Goal: Task Accomplishment & Management: Complete application form

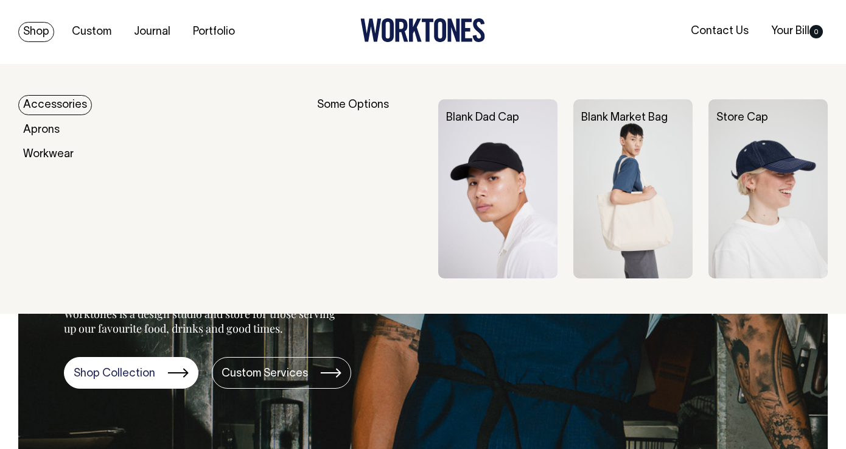
click at [780, 147] on img at bounding box center [767, 188] width 119 height 179
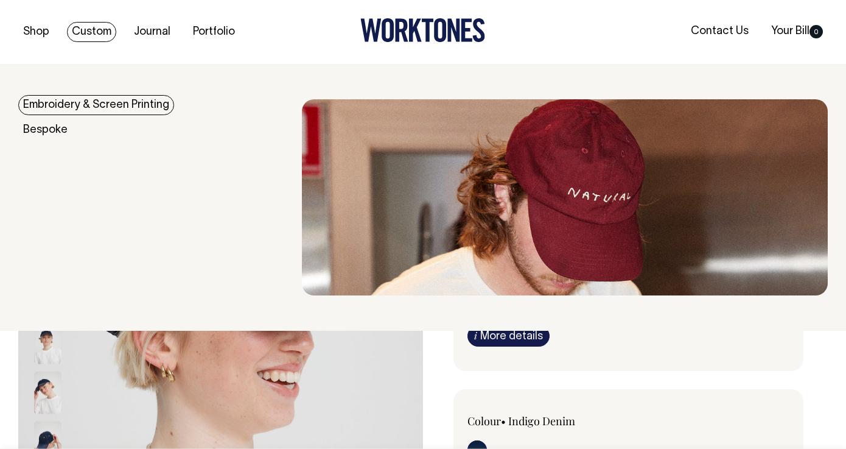
click at [99, 36] on link "Custom" at bounding box center [91, 32] width 49 height 20
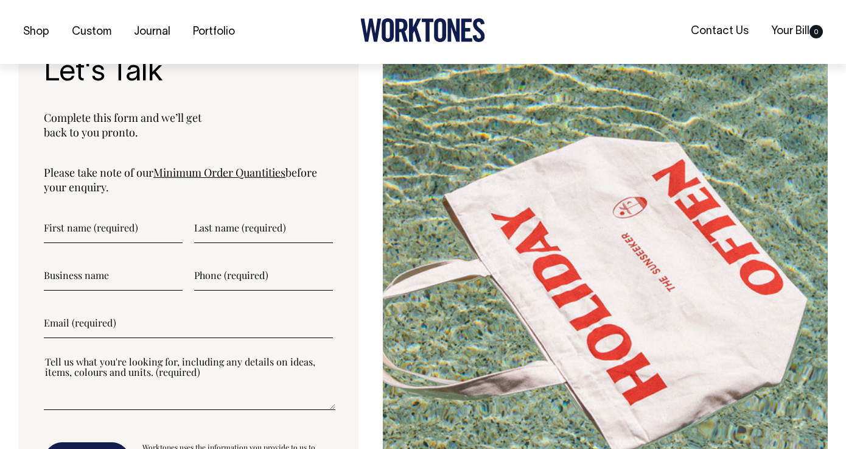
scroll to position [4022, 0]
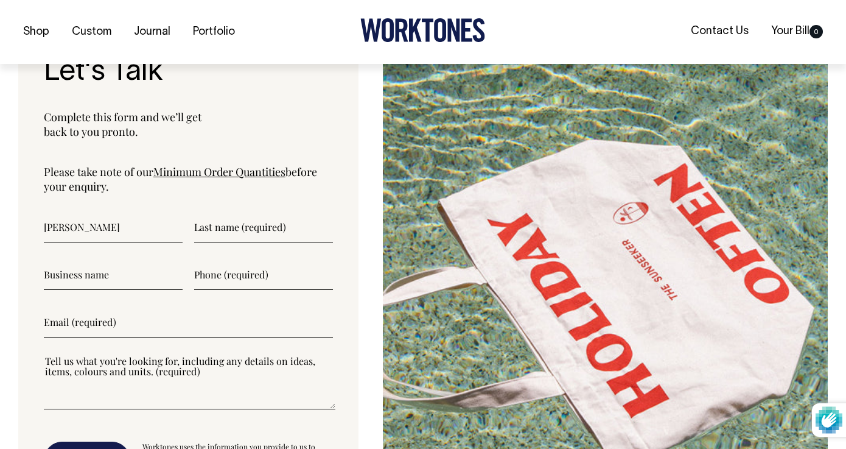
type input"] "Natalie"
type input"] "Triglone"
type input"] "The Boathouse"
type input"] "0481148467"
type input"] "nataliet@theboathousegroup.com.au"
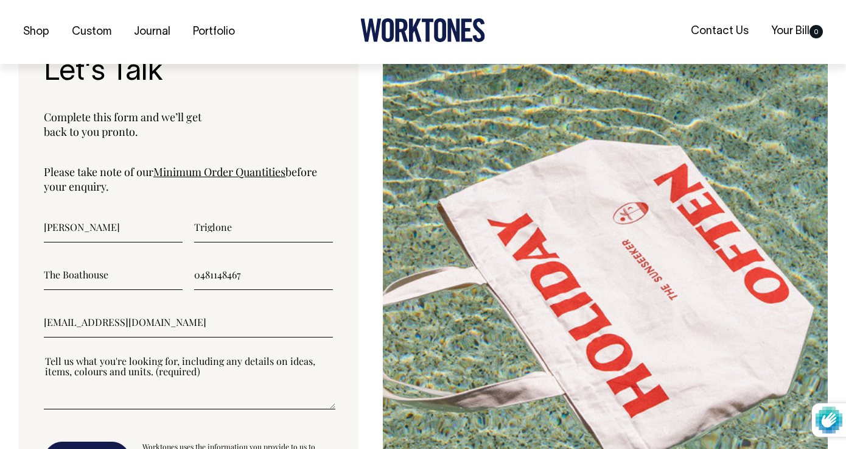
drag, startPoint x: 257, startPoint y: 242, endPoint x: 166, endPoint y: 238, distance: 90.8
click at [164, 259] on div "The Boathouse 0481148467" at bounding box center [188, 274] width 289 height 30
click at [133, 363] on textarea"] at bounding box center [190, 381] width 292 height 55
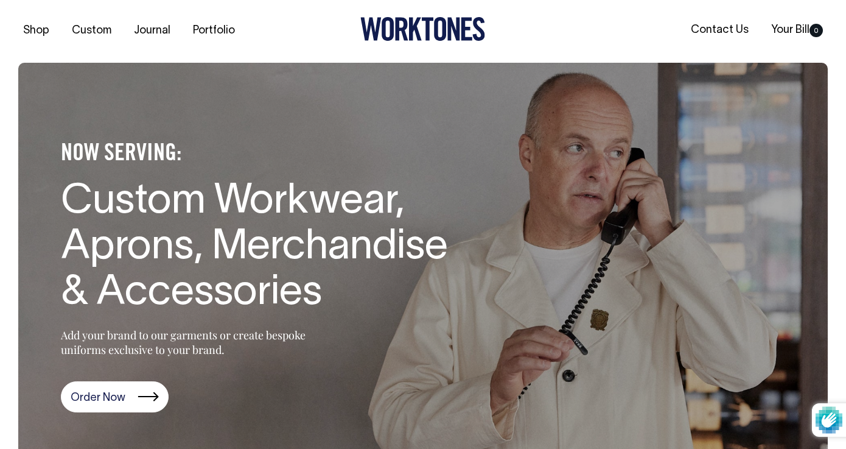
scroll to position [0, 0]
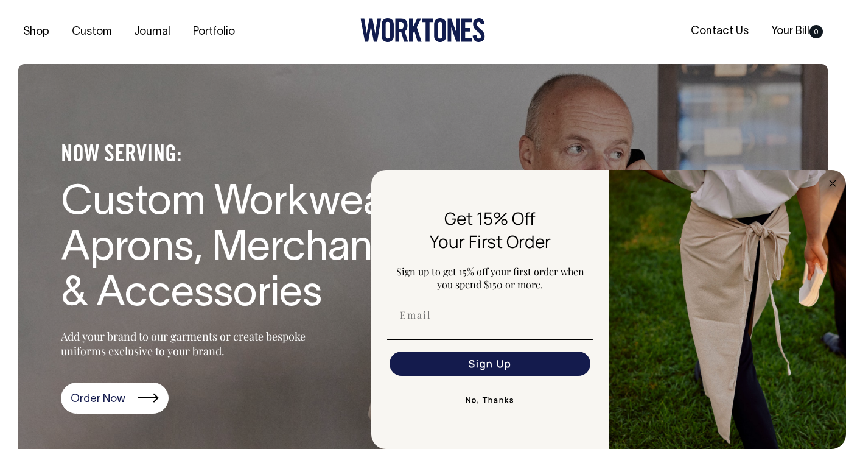
click at [12, 381] on div "NOW SERVING: Custom Workwear, Aprons, Merchandise & Accessories Add your brand …" at bounding box center [423, 271] width 846 height 415
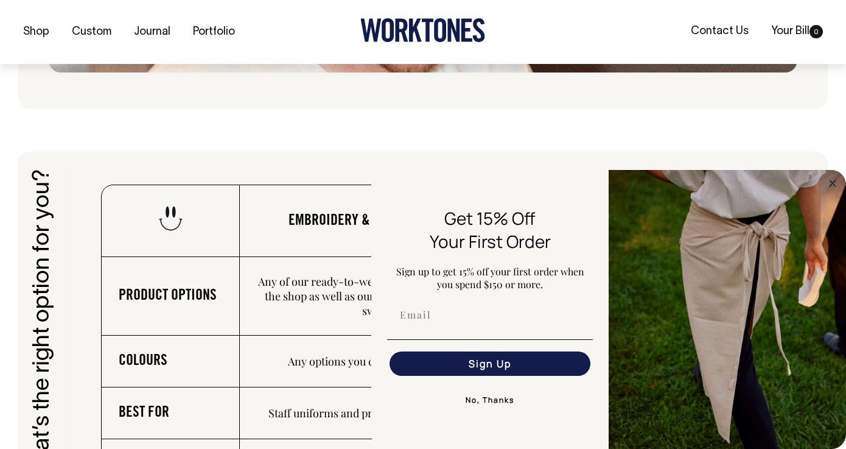
scroll to position [1641, 0]
click at [834, 180] on circle "Close dialog" at bounding box center [833, 183] width 14 height 14
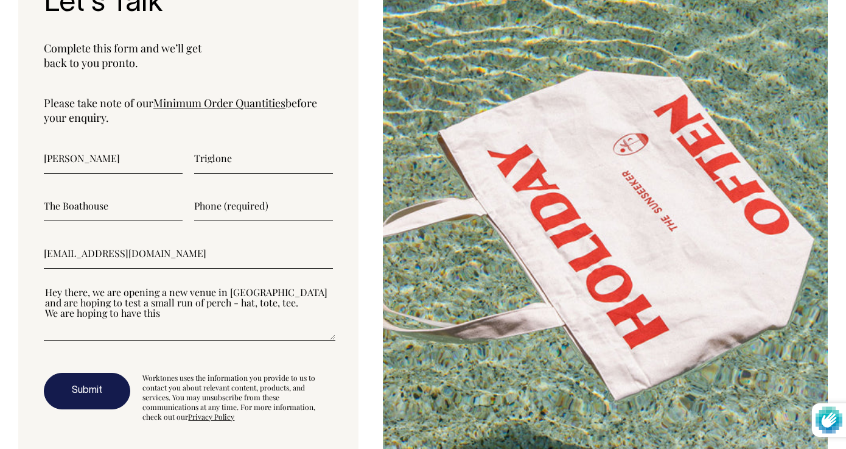
scroll to position [4090, 0]
click at [165, 286] on textarea"] "Hey there, we are opening a new venue in Palm Beach and are hoping to test a sm…" at bounding box center [190, 313] width 292 height 55
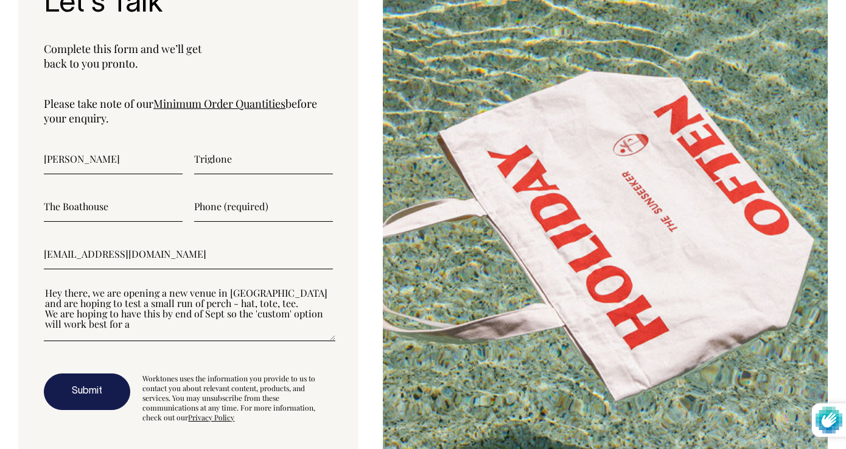
click at [176, 286] on textarea"] "Hey there, we are opening a new venue in Palm Beach and are hoping to test a sm…" at bounding box center [190, 313] width 292 height 55
click at [152, 295] on textarea"] "Hey there, we are opening a new venue in Palm Beach and are hoping to test a sm…" at bounding box center [190, 313] width 292 height 55
type textarea"] "Hey there, we are opening a new venue in Palm Beach and are hoping to test a sm…"
click at [94, 373] on button "Submit" at bounding box center [87, 391] width 86 height 37
click at [223, 191] on input"] "text" at bounding box center [263, 206] width 139 height 30
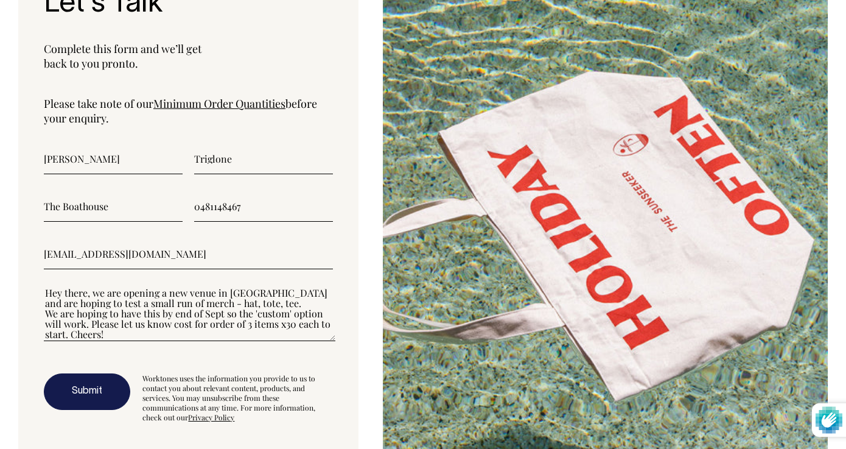
type input"] "0481148467"
click at [92, 374] on button "Submit" at bounding box center [87, 391] width 86 height 37
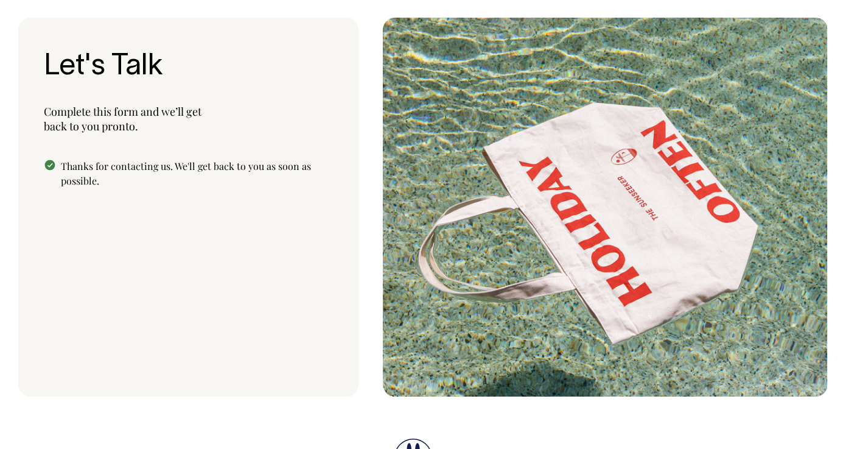
scroll to position [4027, 0]
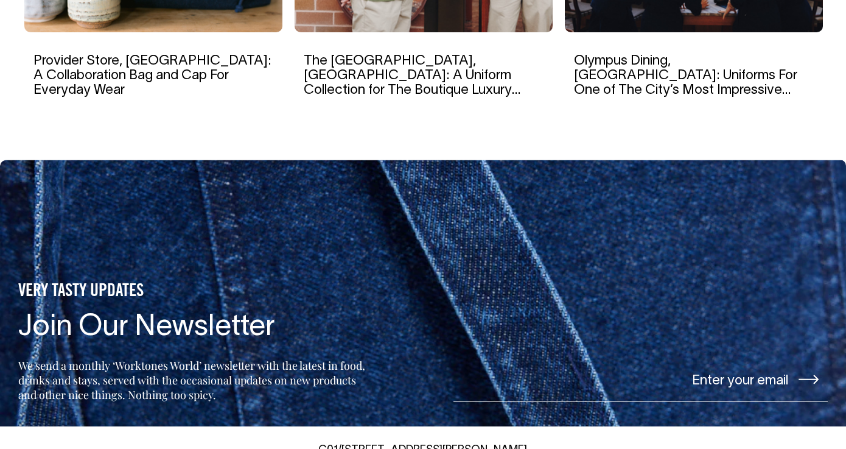
scroll to position [4799, 0]
